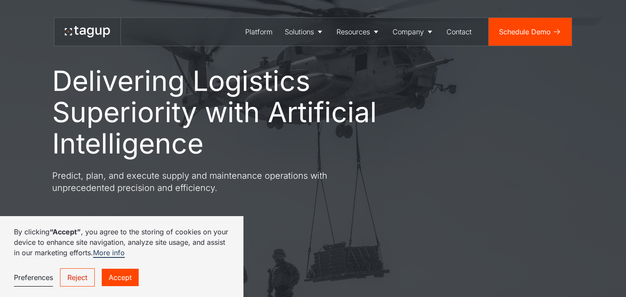
click at [122, 279] on link "Accept" at bounding box center [120, 277] width 37 height 17
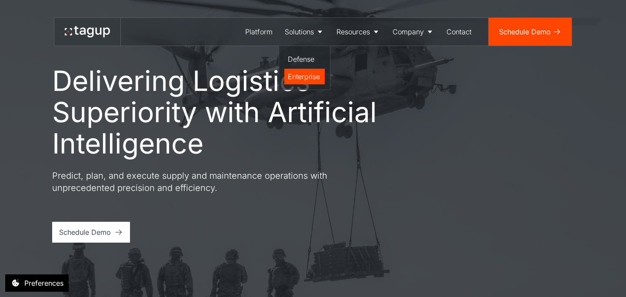
click at [301, 81] on div "Enterprise" at bounding box center [304, 76] width 33 height 10
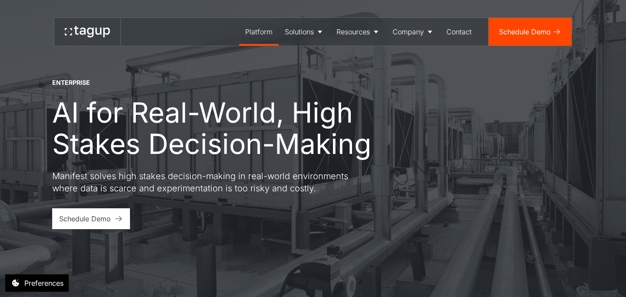
click at [244, 34] on link "Platform" at bounding box center [259, 32] width 40 height 28
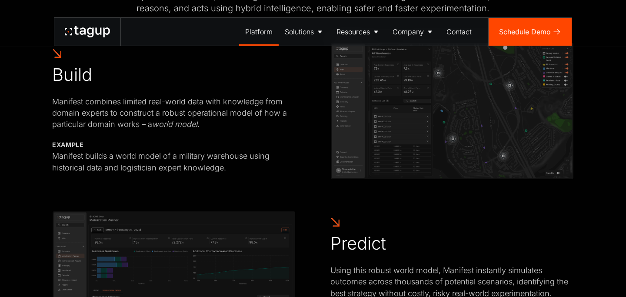
scroll to position [444, 0]
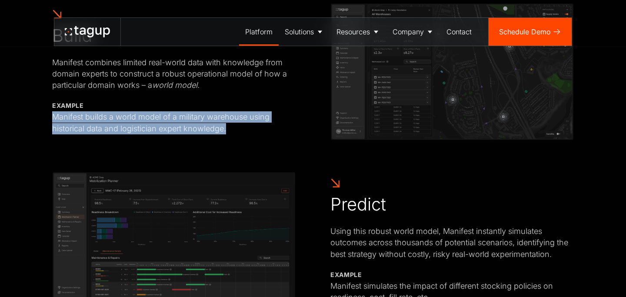
drag, startPoint x: 54, startPoint y: 117, endPoint x: 277, endPoint y: 132, distance: 223.2
click at [277, 132] on div "Manifest builds a world model of a military warehouse using historical data and…" at bounding box center [174, 122] width 244 height 23
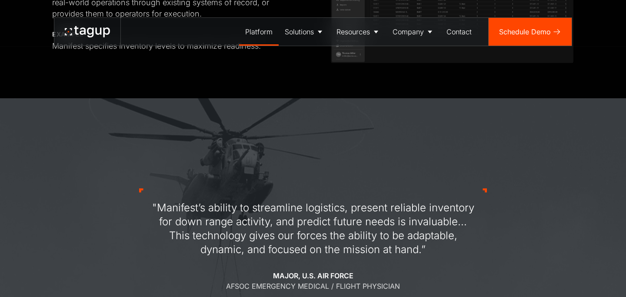
scroll to position [948, 0]
